Goal: Task Accomplishment & Management: Use online tool/utility

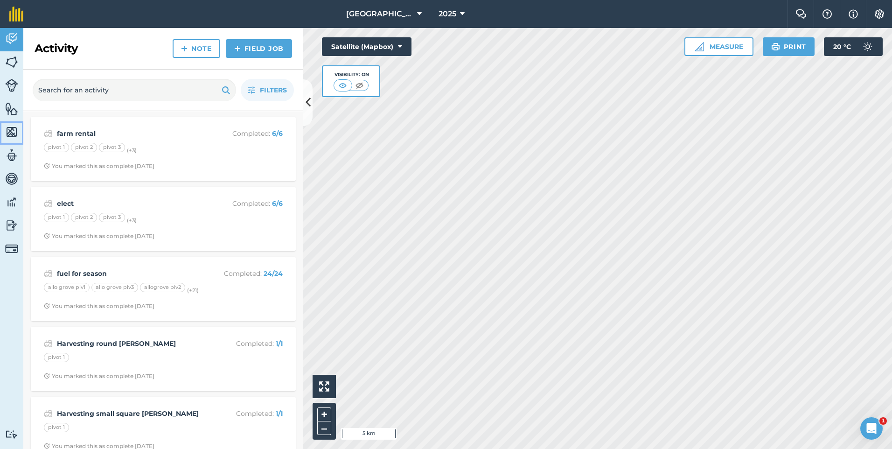
click at [10, 131] on img at bounding box center [11, 132] width 13 height 14
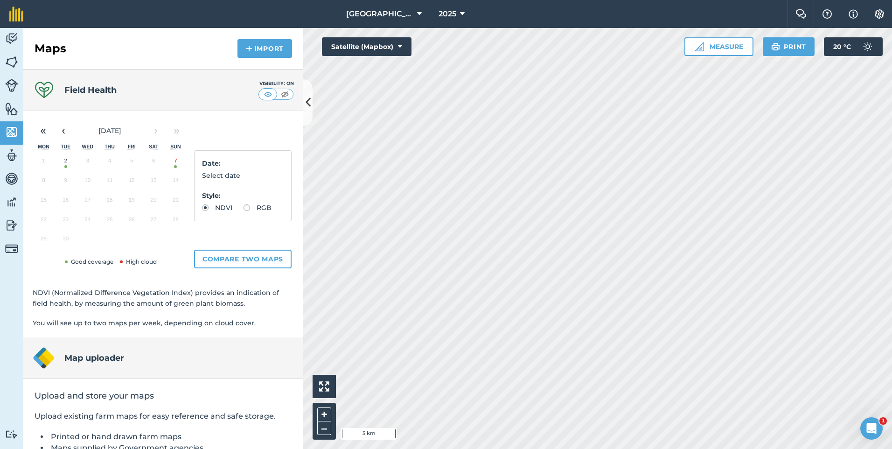
click at [176, 160] on button "7" at bounding box center [176, 163] width 22 height 20
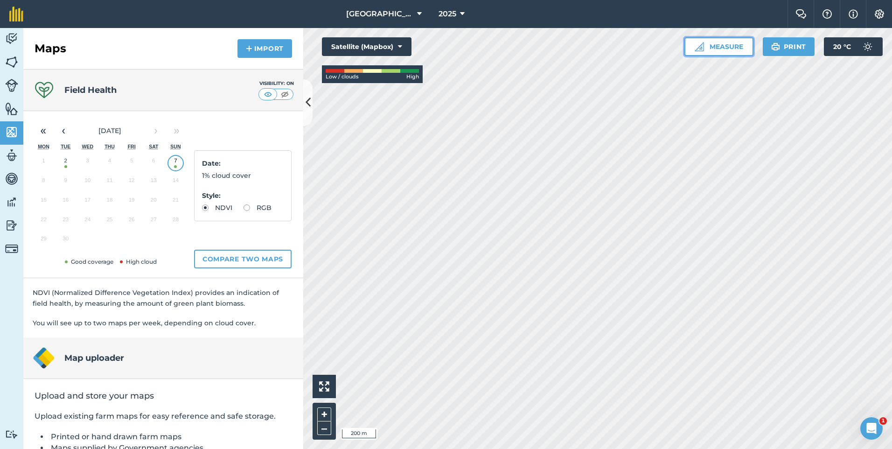
click at [707, 48] on button "Measure" at bounding box center [718, 46] width 69 height 19
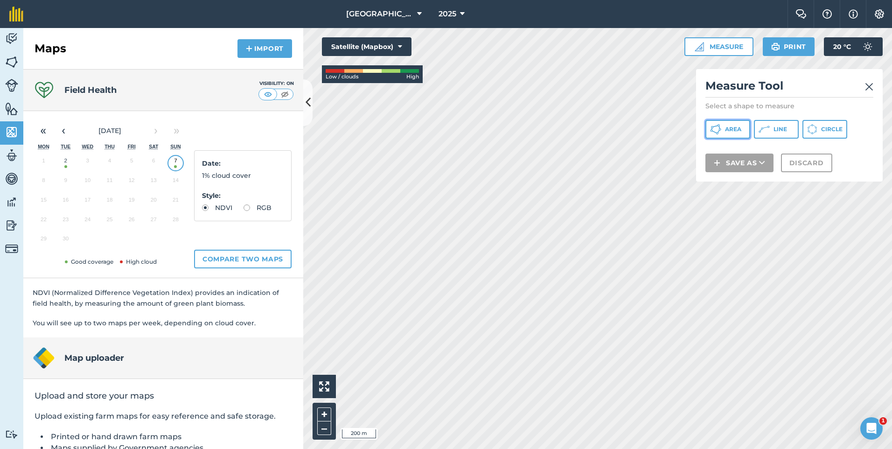
click at [732, 125] on button "Area" at bounding box center [727, 129] width 45 height 19
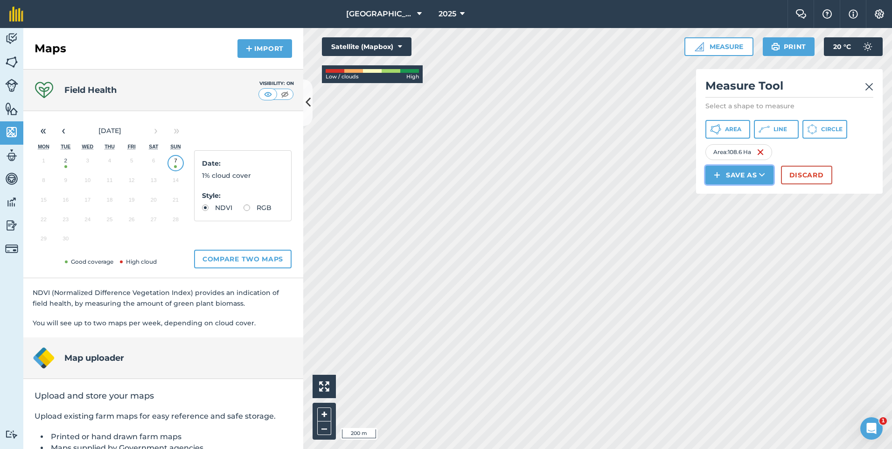
click at [753, 173] on button "Save as" at bounding box center [739, 175] width 68 height 19
click at [752, 184] on button "Save as Field Feature Note" at bounding box center [739, 175] width 68 height 19
click at [754, 176] on button "Save as" at bounding box center [739, 175] width 68 height 19
click at [749, 197] on link "Field" at bounding box center [738, 196] width 65 height 21
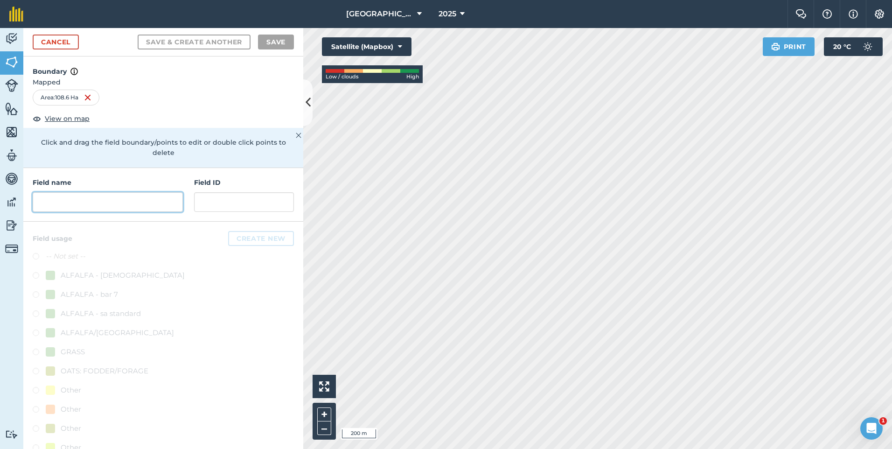
click at [42, 193] on input "text" at bounding box center [108, 202] width 150 height 20
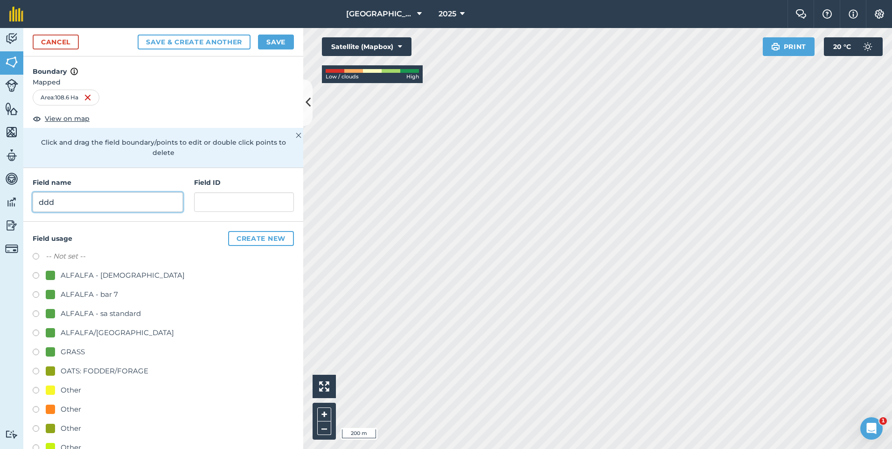
type input "ddd"
click at [277, 40] on button "Save" at bounding box center [276, 42] width 36 height 15
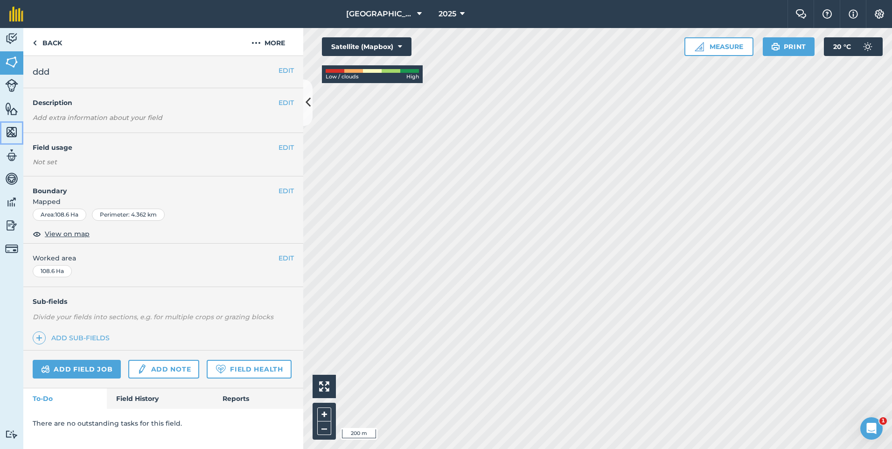
click at [11, 140] on link "Maps" at bounding box center [11, 132] width 23 height 23
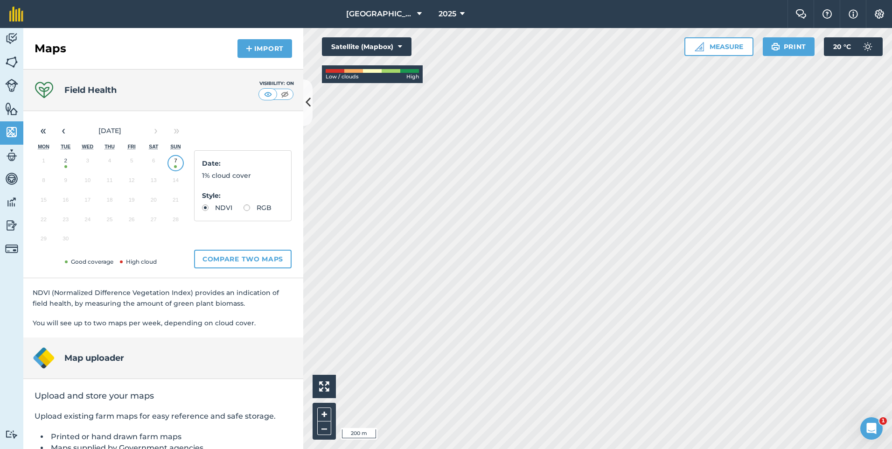
click at [177, 160] on button "7" at bounding box center [176, 163] width 22 height 20
click at [243, 211] on label "RGB" at bounding box center [257, 207] width 28 height 7
radio input "true"
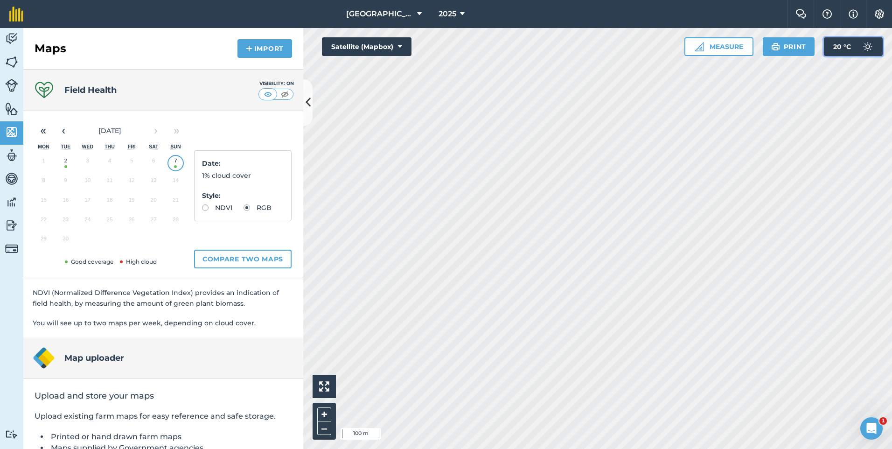
click at [837, 40] on span "20 ° C" at bounding box center [842, 46] width 18 height 19
